Goal: Information Seeking & Learning: Find specific fact

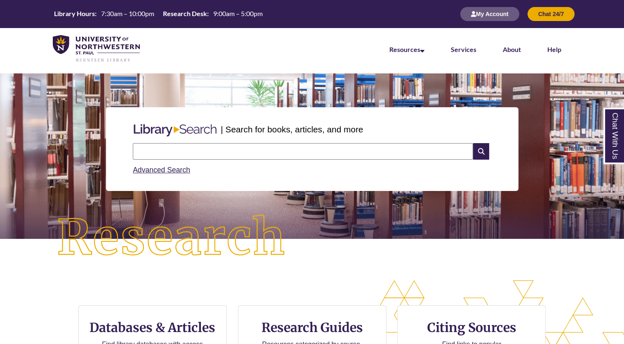
click at [179, 148] on input "text" at bounding box center [303, 151] width 340 height 16
type input "**********"
click at [191, 155] on input "text" at bounding box center [303, 151] width 340 height 16
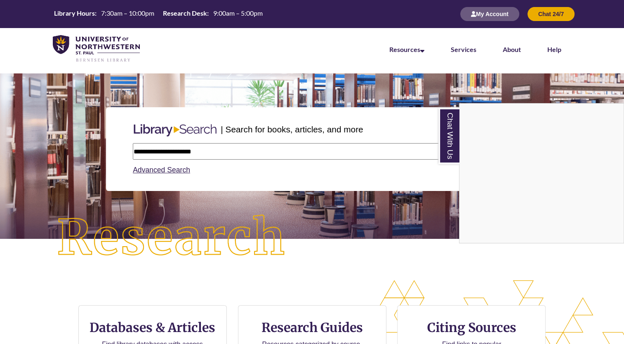
type input "**********"
